Goal: Transaction & Acquisition: Subscribe to service/newsletter

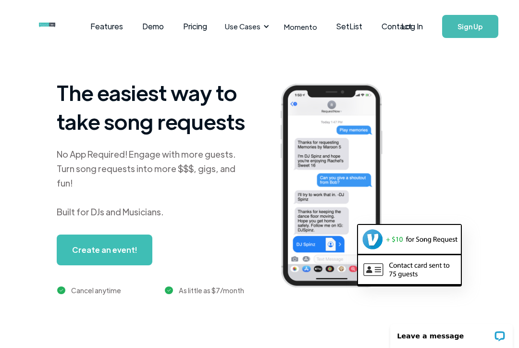
click at [262, 34] on div "Use Cases" at bounding box center [245, 27] width 53 height 30
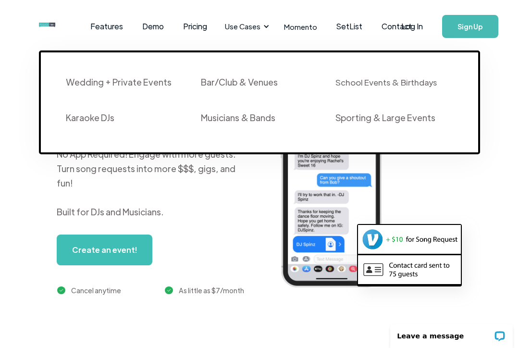
click at [253, 27] on div "Use Cases" at bounding box center [243, 26] width 36 height 11
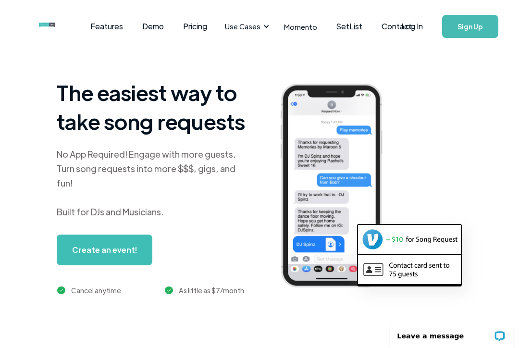
click at [109, 24] on link "Features" at bounding box center [107, 27] width 52 height 30
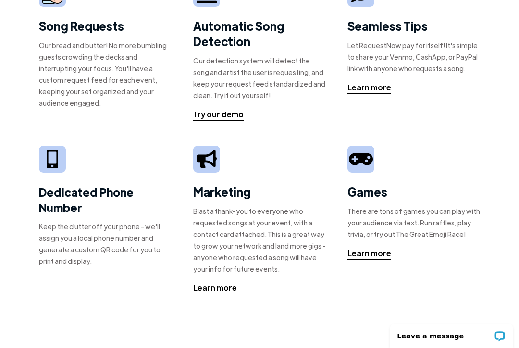
scroll to position [87, 0]
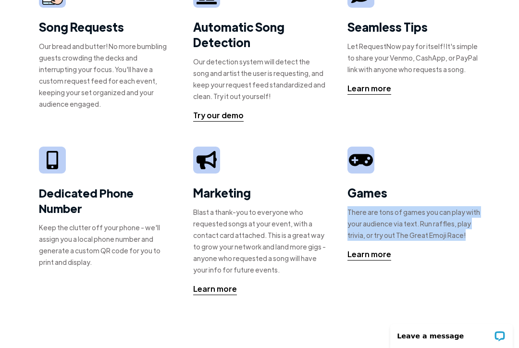
click at [491, 246] on div "Song Requests Our bread and butter! No more bumbling guests crowding the decks …" at bounding box center [259, 263] width 519 height 595
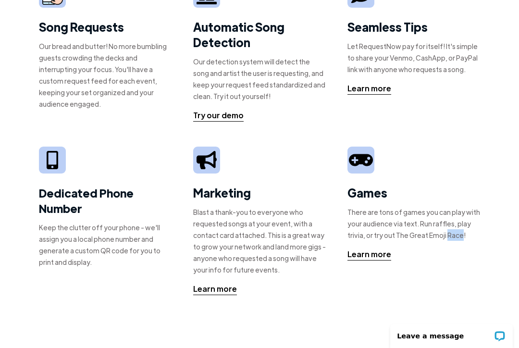
click at [474, 250] on div "Games There are tons of games you can play with your audience via text. Run raf…" at bounding box center [414, 204] width 133 height 114
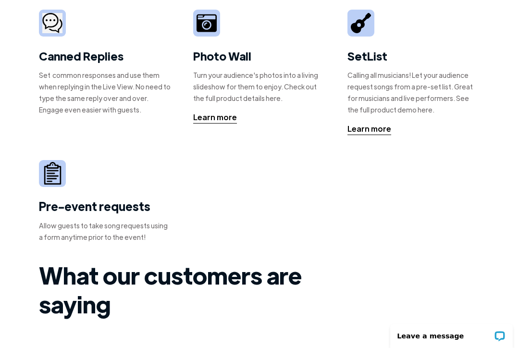
scroll to position [399, 0]
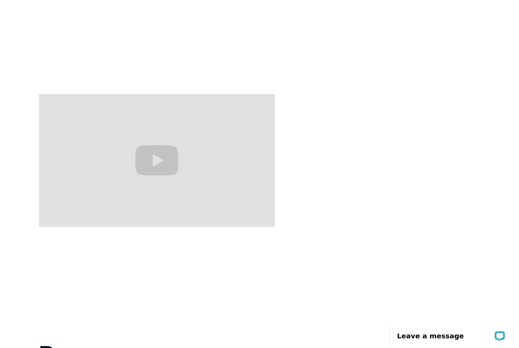
click at [496, 244] on div "What our customers are saying "Clients I’ve spoken with and told them about the…" at bounding box center [259, 97] width 519 height 740
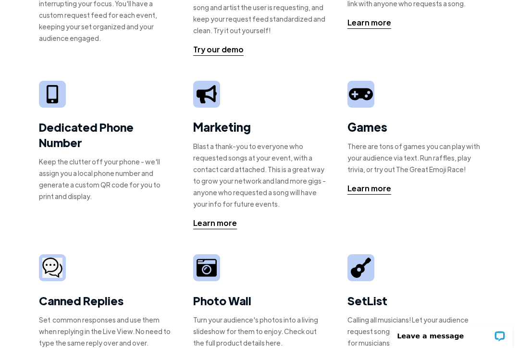
scroll to position [0, 0]
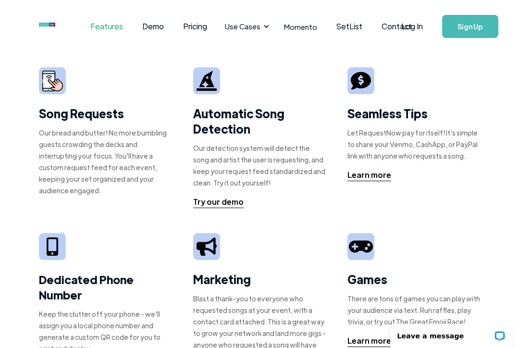
click at [471, 18] on link "Sign Up" at bounding box center [470, 26] width 56 height 23
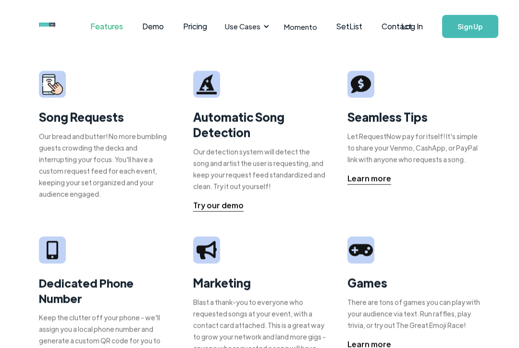
click at [153, 22] on link "Demo" at bounding box center [153, 27] width 41 height 30
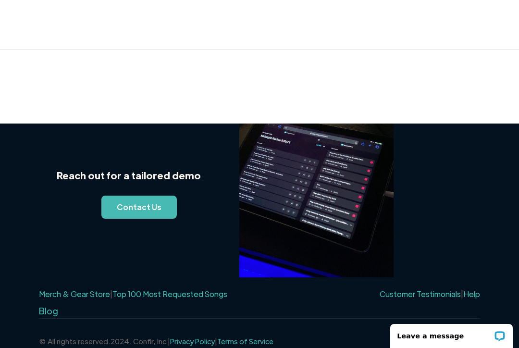
scroll to position [619, 0]
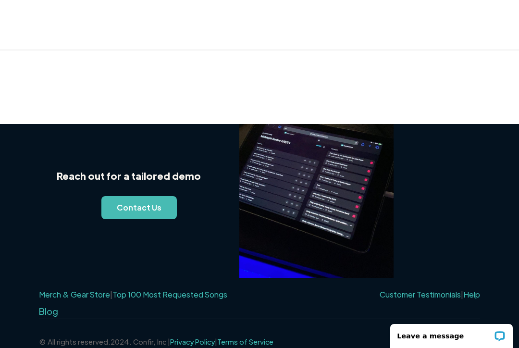
click at [478, 296] on link "Help" at bounding box center [471, 294] width 17 height 10
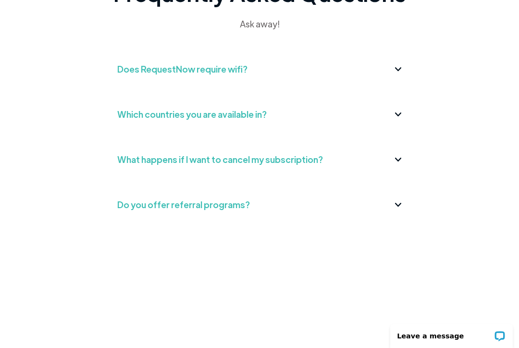
scroll to position [332, 0]
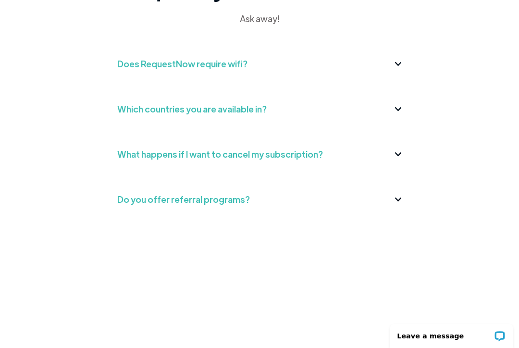
click at [390, 104] on div "Which countries you are available in?" at bounding box center [259, 108] width 285 height 15
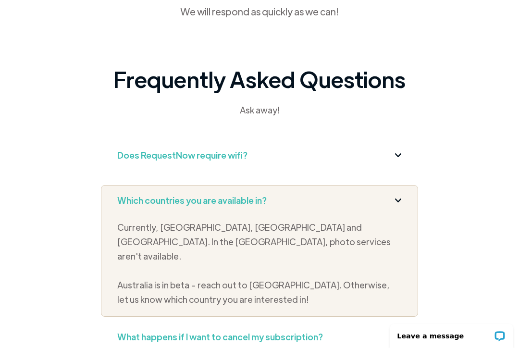
scroll to position [0, 0]
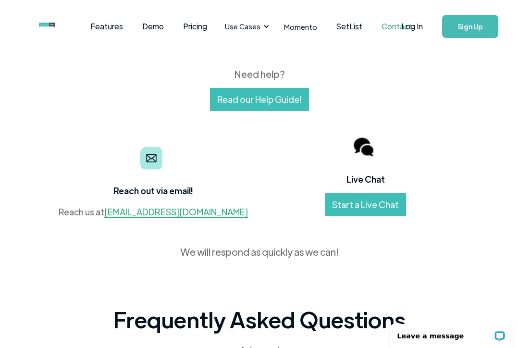
click at [248, 30] on div "Use Cases" at bounding box center [243, 26] width 36 height 11
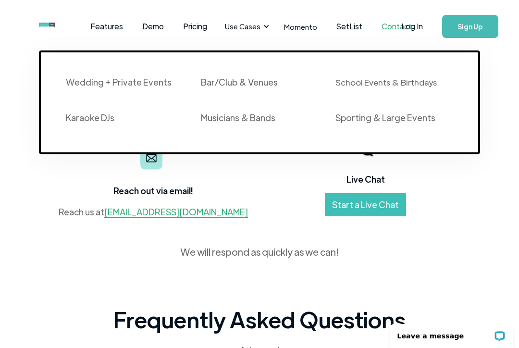
click at [257, 79] on div "Bar/Club & Venues" at bounding box center [239, 82] width 77 height 12
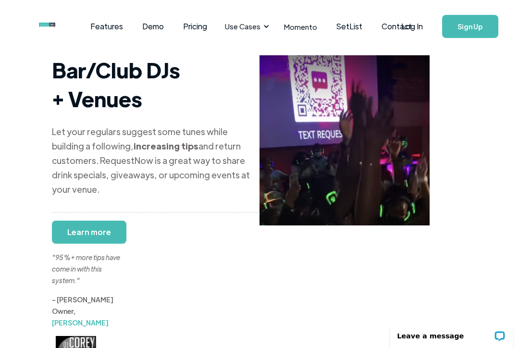
click at [201, 30] on link "Pricing" at bounding box center [195, 27] width 43 height 30
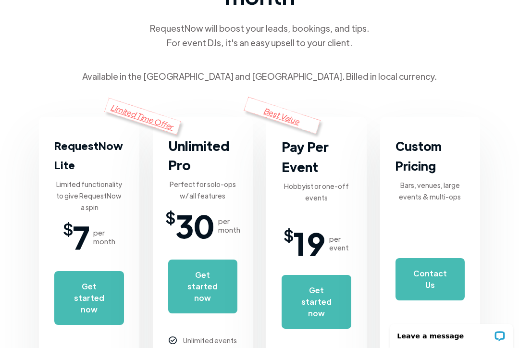
scroll to position [115, 0]
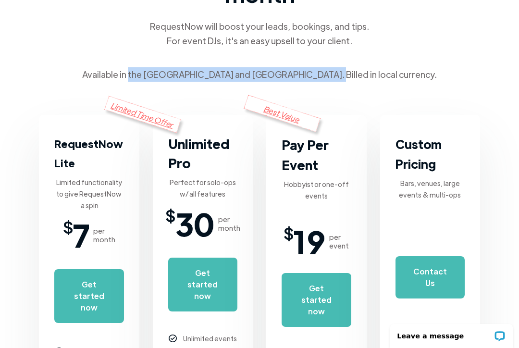
click at [463, 79] on div "RequestNow pays for itself, every month RequestNow will boost your leads, booki…" at bounding box center [259, 84] width 441 height 293
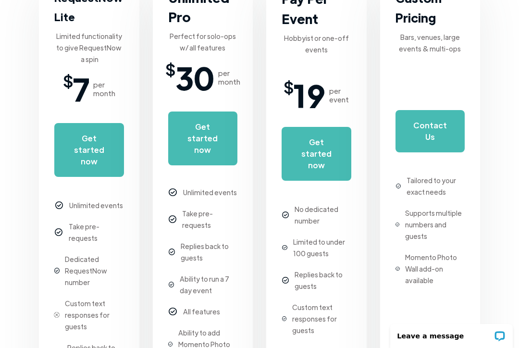
scroll to position [260, 0]
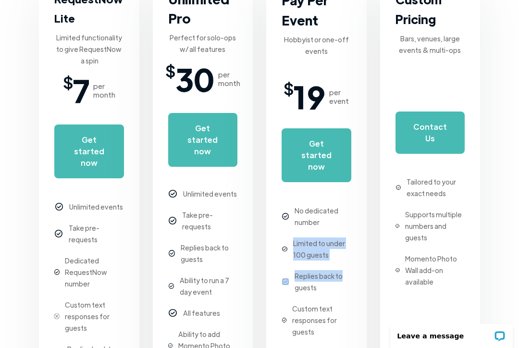
click at [368, 305] on div "Limited Time Offer RequestNow Lite Limited functionality to give RequestNow a s…" at bounding box center [259, 193] width 441 height 446
click at [474, 218] on div "Custom Pricing Bars, venues, large events & multi-ops Contact Us Tailored to yo…" at bounding box center [430, 193] width 100 height 446
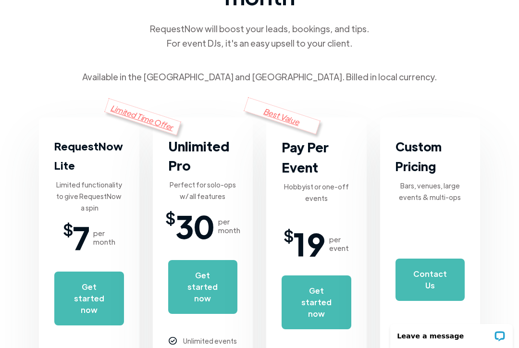
scroll to position [123, 0]
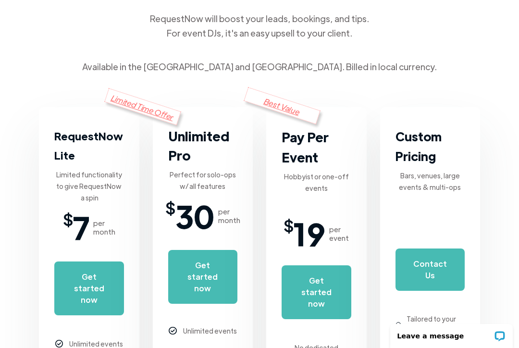
click at [204, 280] on link "Get started now" at bounding box center [203, 277] width 70 height 54
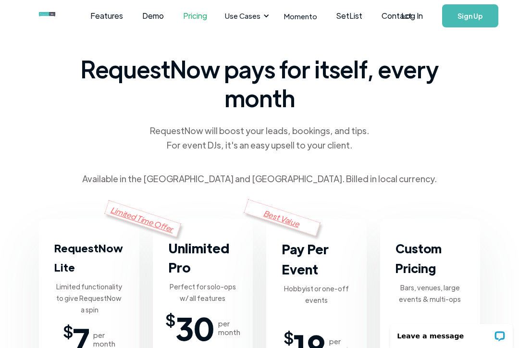
scroll to position [0, 0]
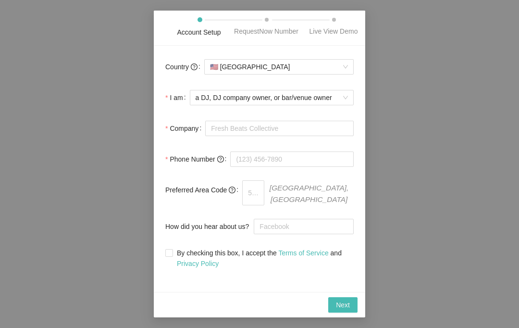
click at [303, 74] on span "🇺🇸 United States" at bounding box center [279, 67] width 138 height 14
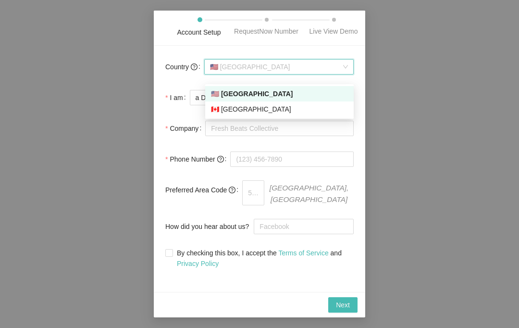
click at [341, 67] on div "🇺🇸 United States" at bounding box center [278, 66] width 149 height 15
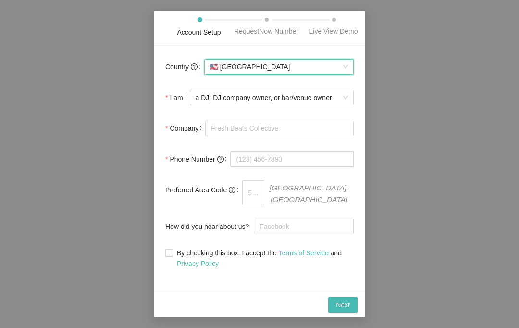
click at [416, 203] on div "Account Setup RequestNow Number Live View Demo Country US 🇺🇸 United States I am…" at bounding box center [259, 164] width 519 height 328
click at [422, 215] on div "Account Setup RequestNow Number Live View Demo Country 🇺🇸 United States I am a …" at bounding box center [259, 164] width 519 height 328
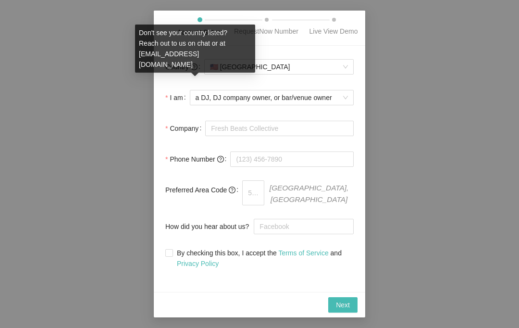
click at [323, 54] on div "Country 🇺🇸 United States I am a DJ, DJ company owner, or bar/venue owner Compan…" at bounding box center [260, 169] width 212 height 246
